Goal: Task Accomplishment & Management: Use online tool/utility

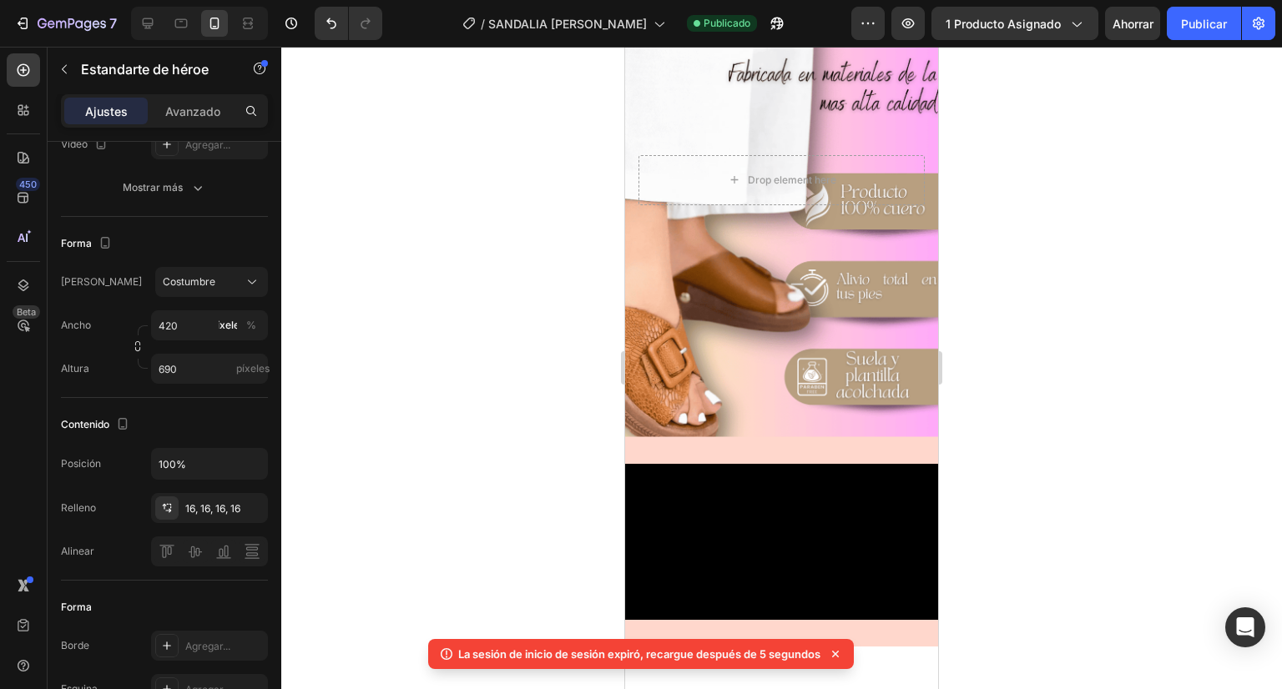
scroll to position [3417, 0]
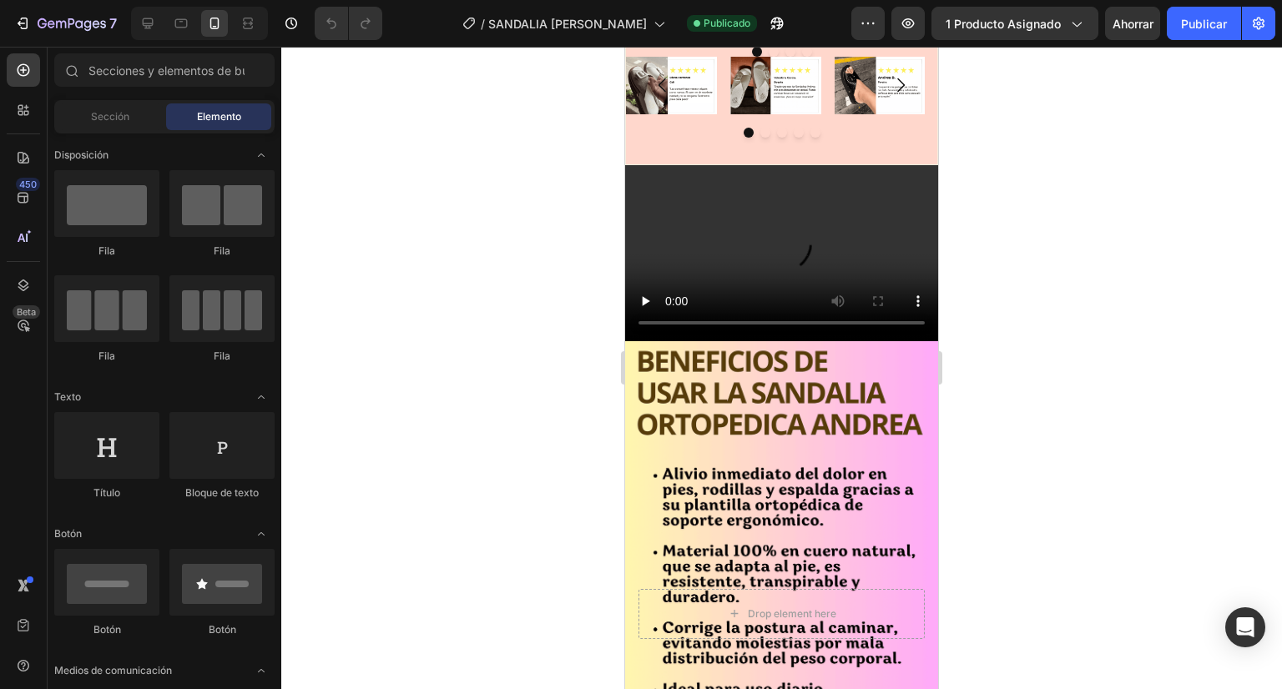
scroll to position [3676, 0]
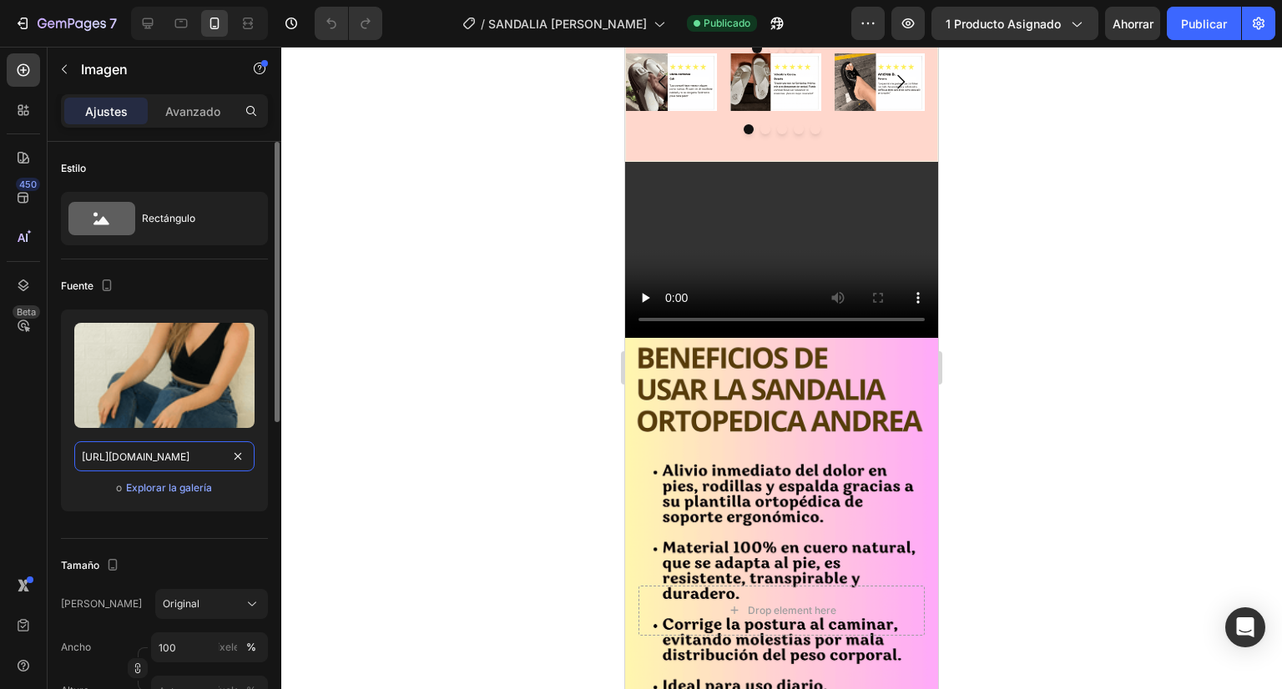
click at [171, 468] on input "https://cdn.shopify.com/s/files/1/0670/5974/5012/files/ADRIANAGPT1.png?v=175574…" at bounding box center [164, 457] width 180 height 30
paste input "NDREA_GPT_1.png?v=1756238637"
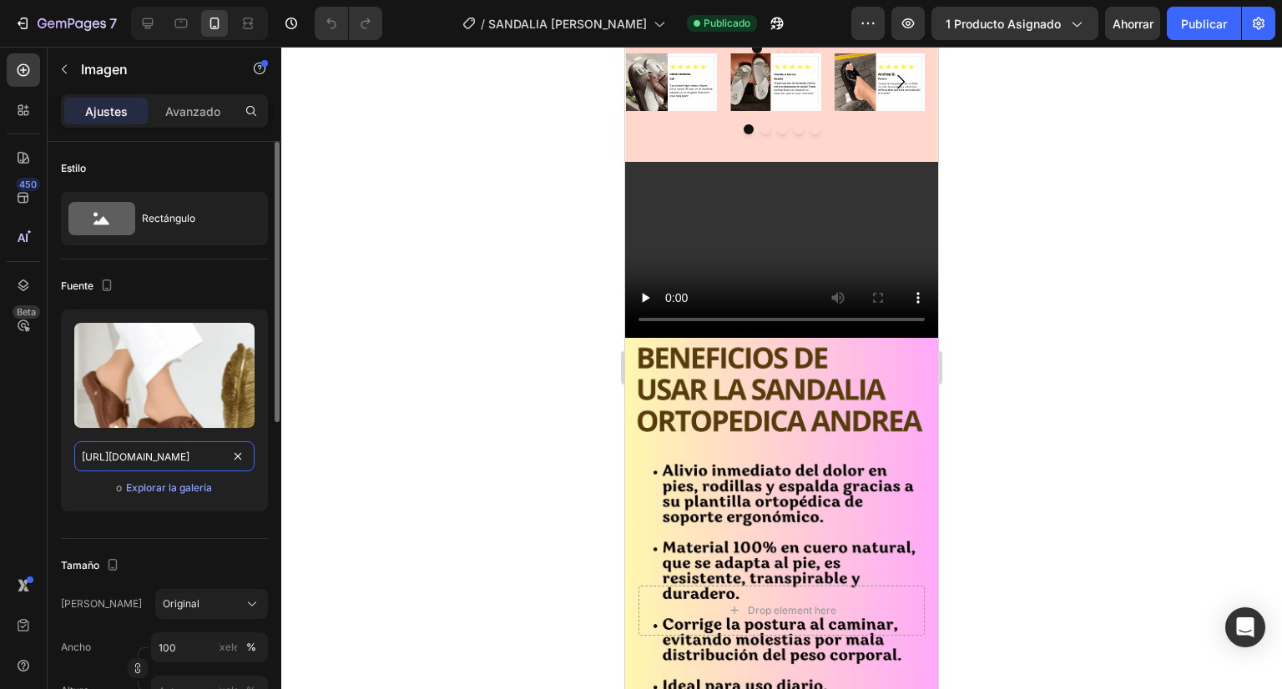
scroll to position [0, 290]
type input "https://cdn.shopify.com/s/files/1/0670/5974/5012/files/ANDREA_GPT_1.png?v=17562…"
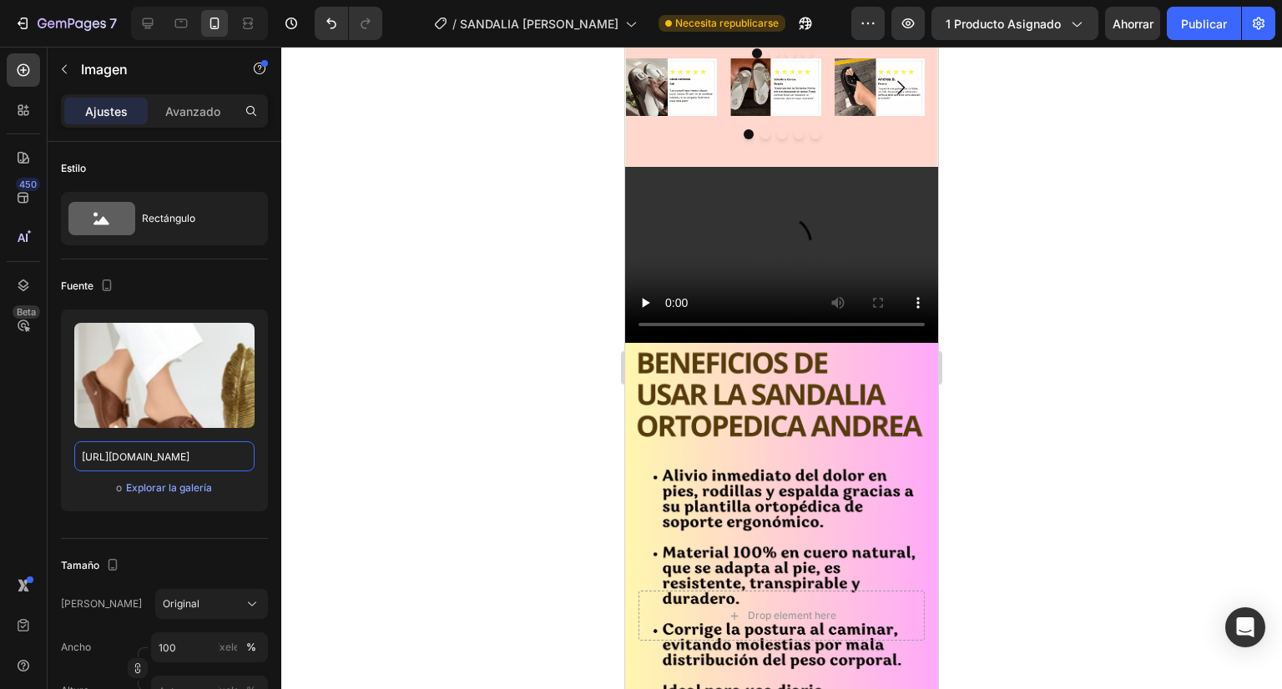
scroll to position [2982, 0]
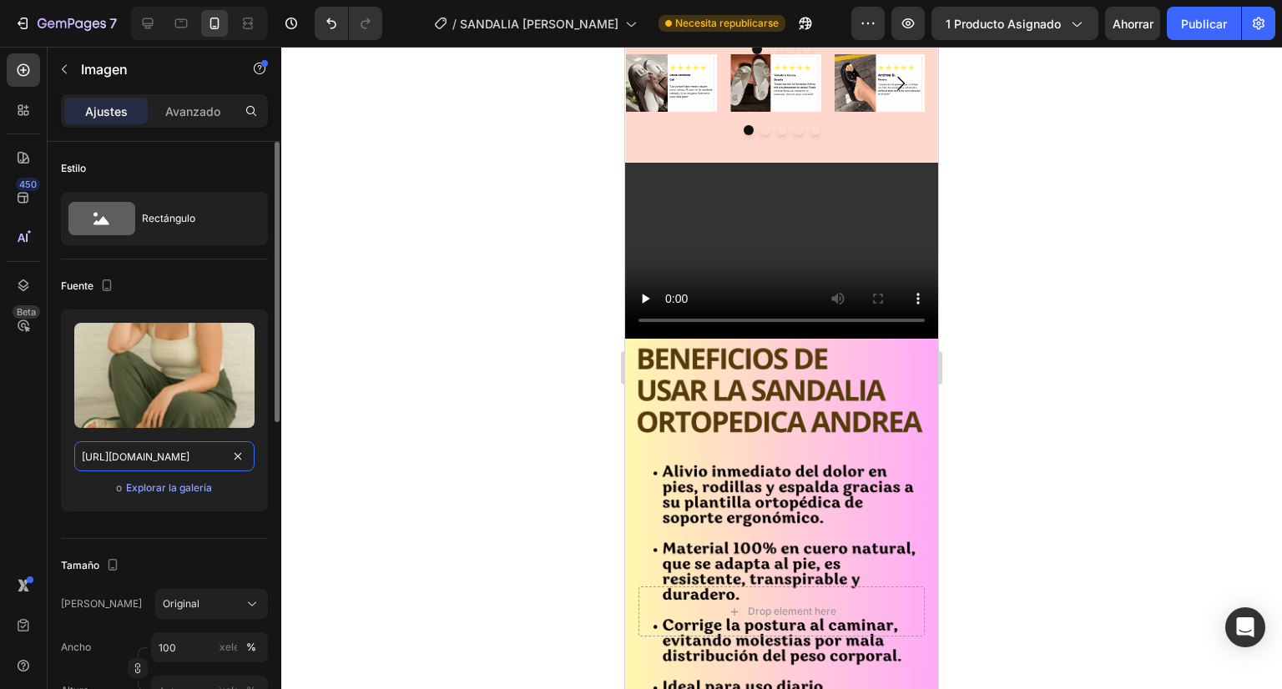
click at [189, 454] on input "https://cdn.shopify.com/s/files/1/0670/5974/5012/files/ADRIANAGPT4.png?v=175574…" at bounding box center [164, 457] width 180 height 30
paste input "NDREA_GPT_1.png?v=1756238637"
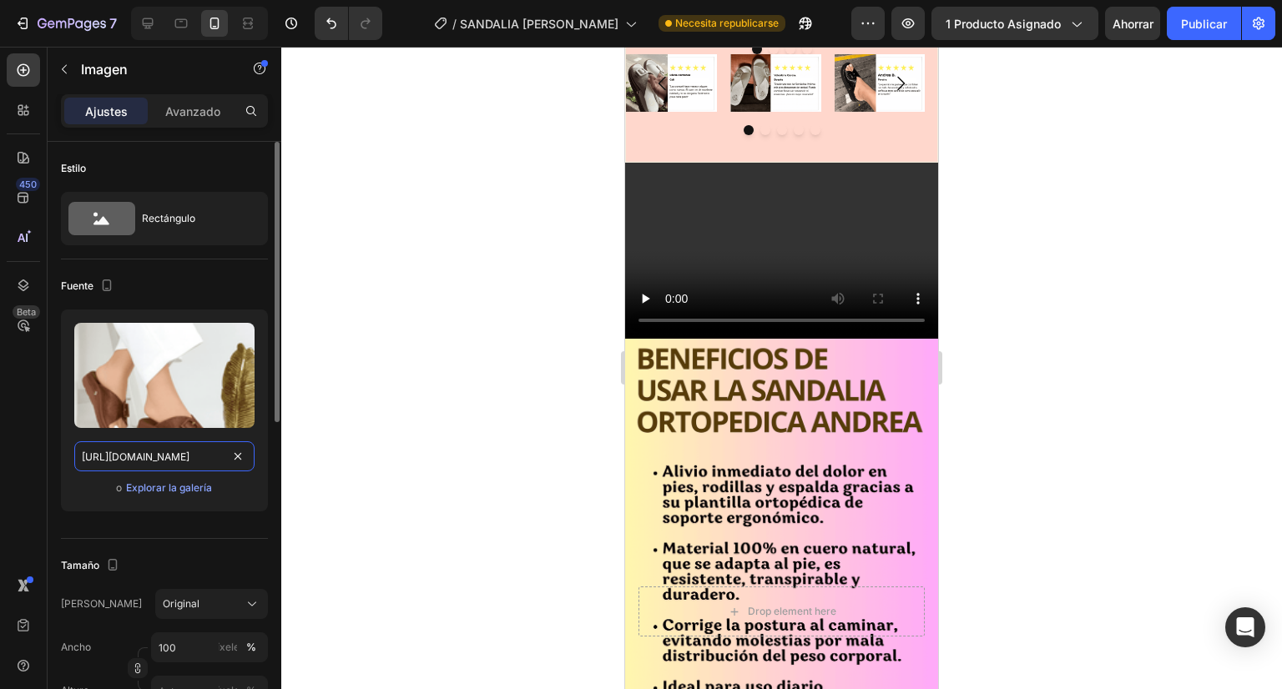
scroll to position [0, 290]
type input "https://cdn.shopify.com/s/files/1/0670/5974/5012/files/ANDREA_GPT_1.png?v=17562…"
